Goal: Task Accomplishment & Management: Use online tool/utility

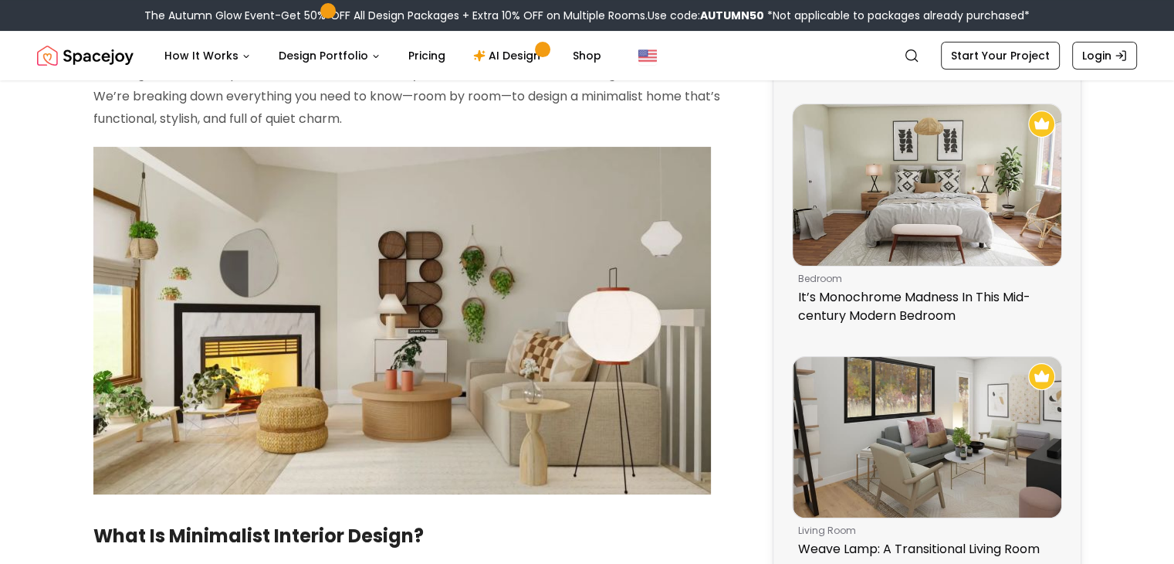
scroll to position [309, 0]
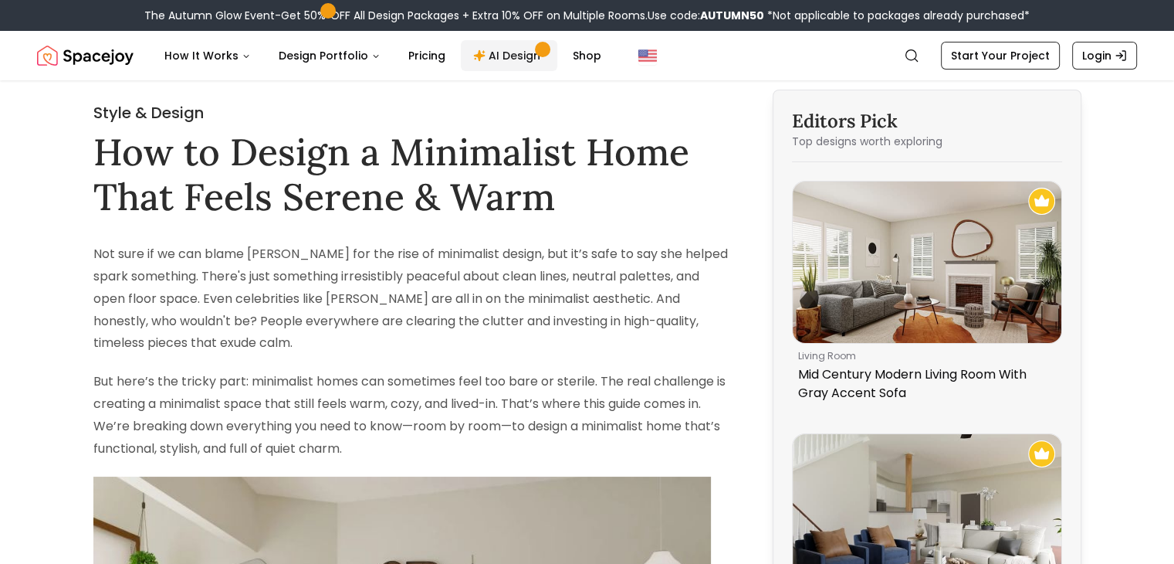
click at [504, 57] on link "AI Design" at bounding box center [509, 55] width 97 height 31
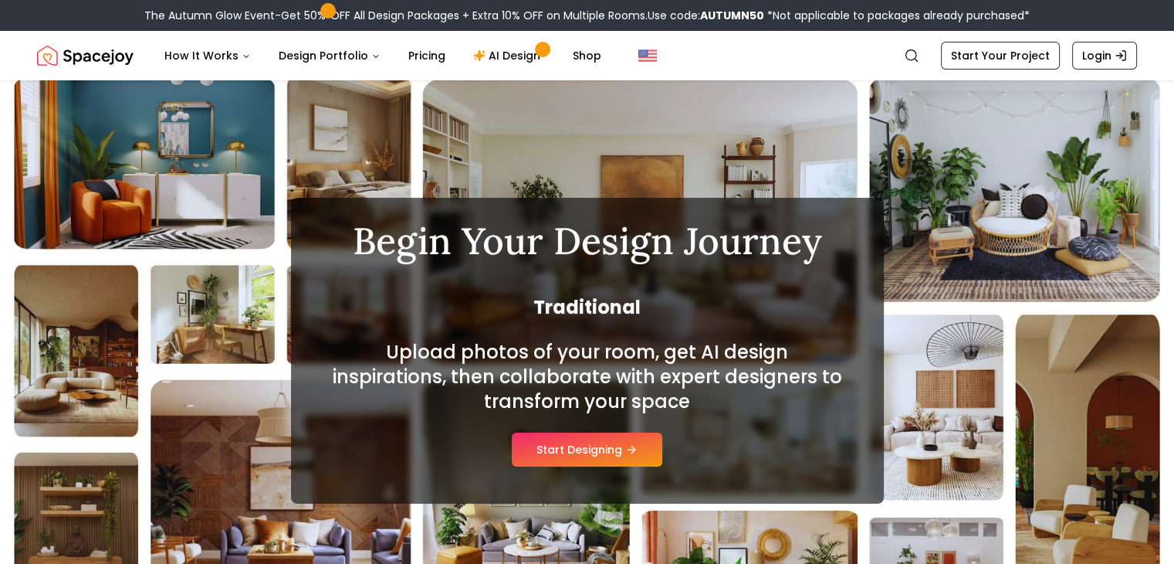
click at [1090, 170] on div "Begin Your Design Journey Traditional Upload photos of your room, get AI design…" at bounding box center [587, 350] width 1174 height 541
drag, startPoint x: 1052, startPoint y: 249, endPoint x: 1076, endPoint y: 198, distance: 56.6
click at [1076, 198] on div "Begin Your Design Journey Eclectic Upload photos of your room, get AI design in…" at bounding box center [587, 350] width 1174 height 541
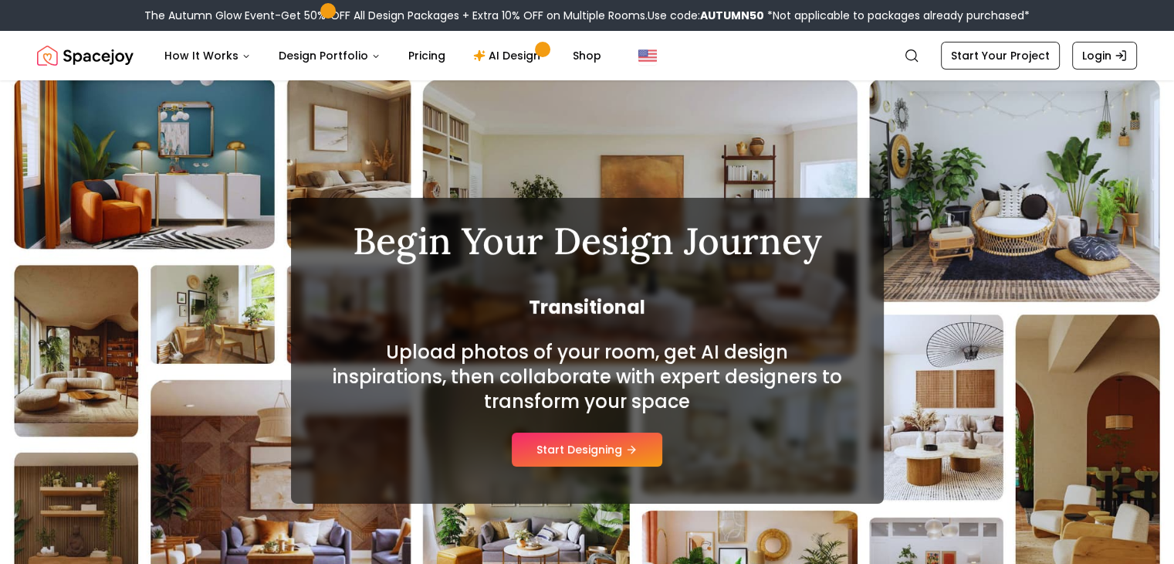
click at [1076, 198] on div "Begin Your Design Journey Transitional Upload photos of your room, get AI desig…" at bounding box center [587, 350] width 1174 height 541
click at [843, 198] on div "Begin Your Design Journey Urban Modern Upload photos of your room, get AI desig…" at bounding box center [587, 351] width 593 height 306
click at [636, 446] on icon at bounding box center [635, 449] width 12 height 12
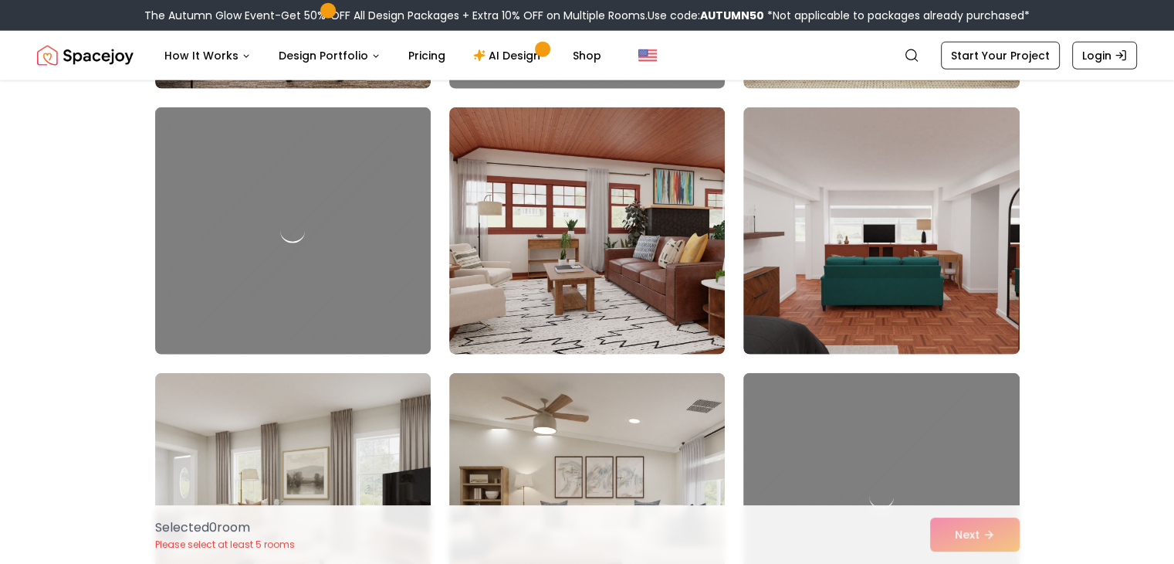
scroll to position [3768, 0]
